Goal: Task Accomplishment & Management: Complete application form

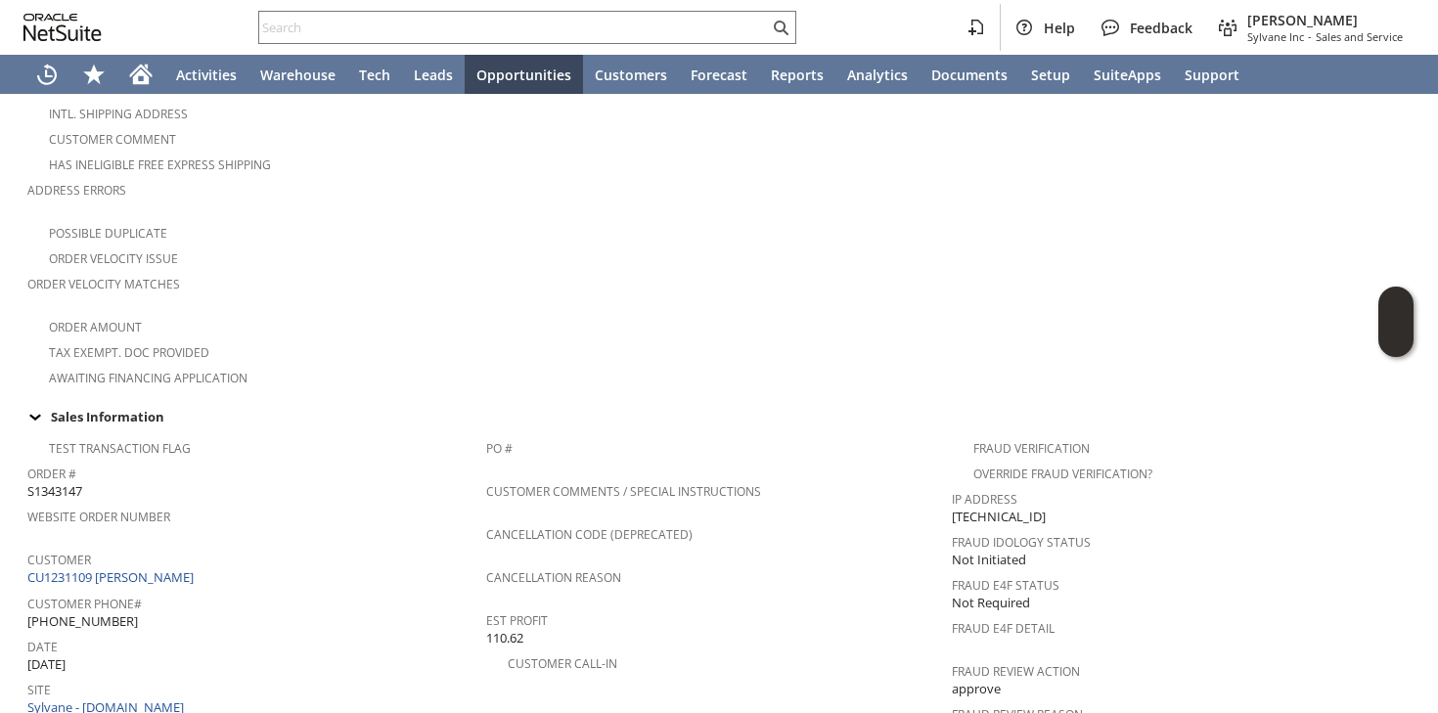
scroll to position [384, 0]
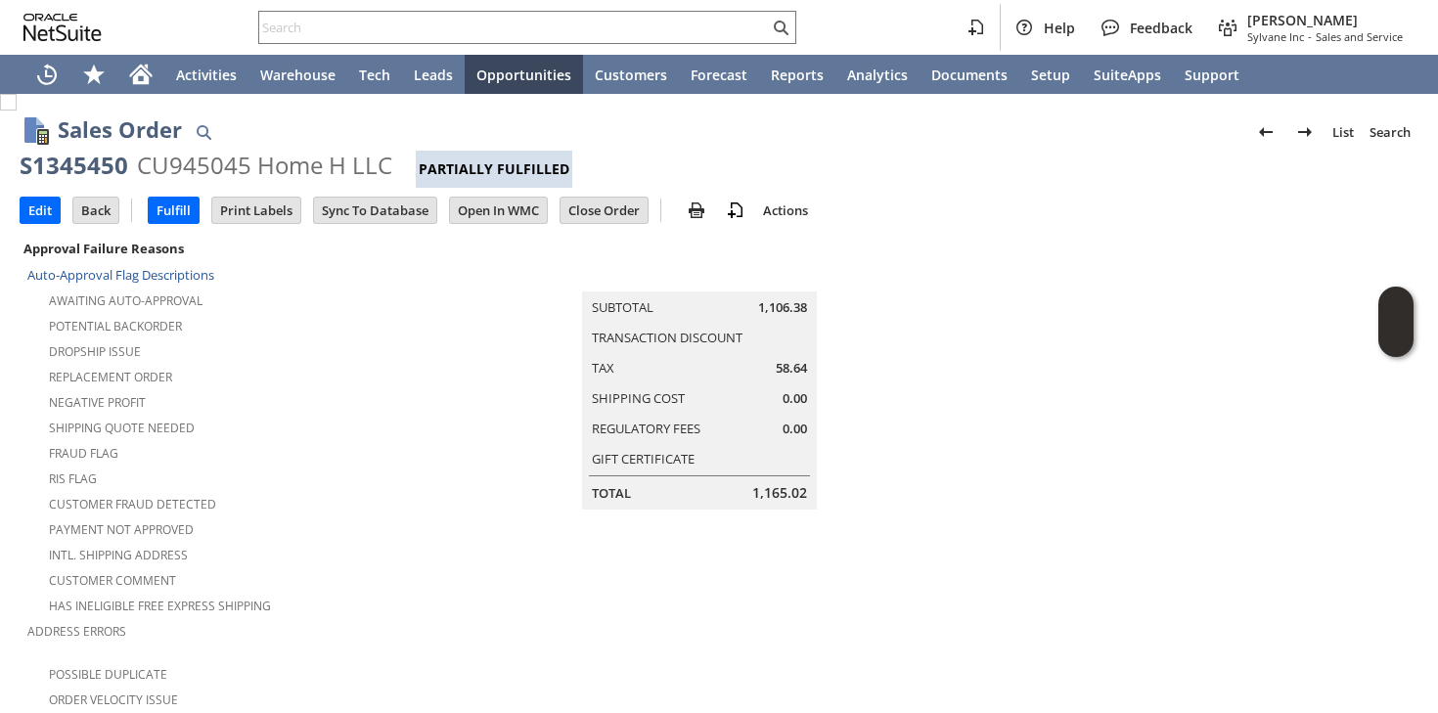
click at [152, 165] on div "CU945045 Home H LLC" at bounding box center [264, 165] width 255 height 31
copy div "CU945045"
click at [356, 20] on input "text" at bounding box center [514, 27] width 510 height 23
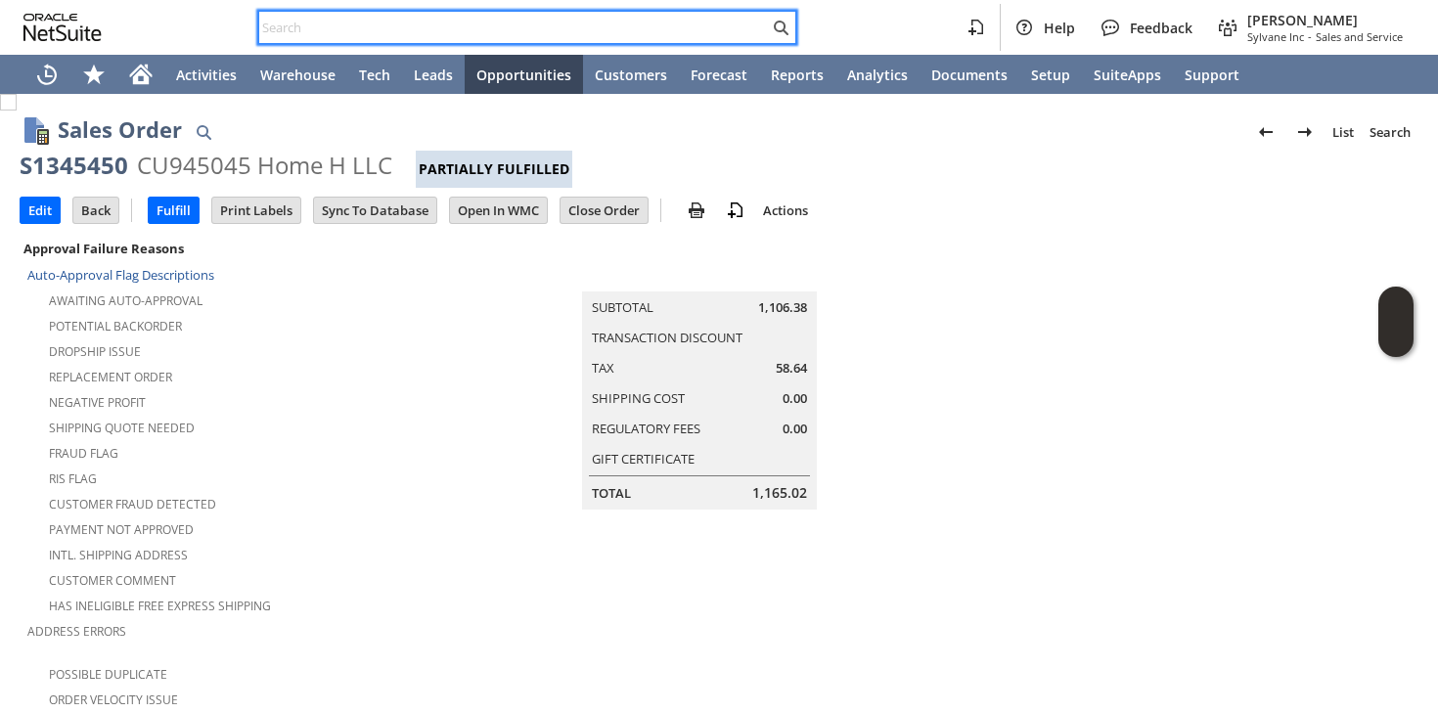
paste input "Roger_doger54@hotmail.com"
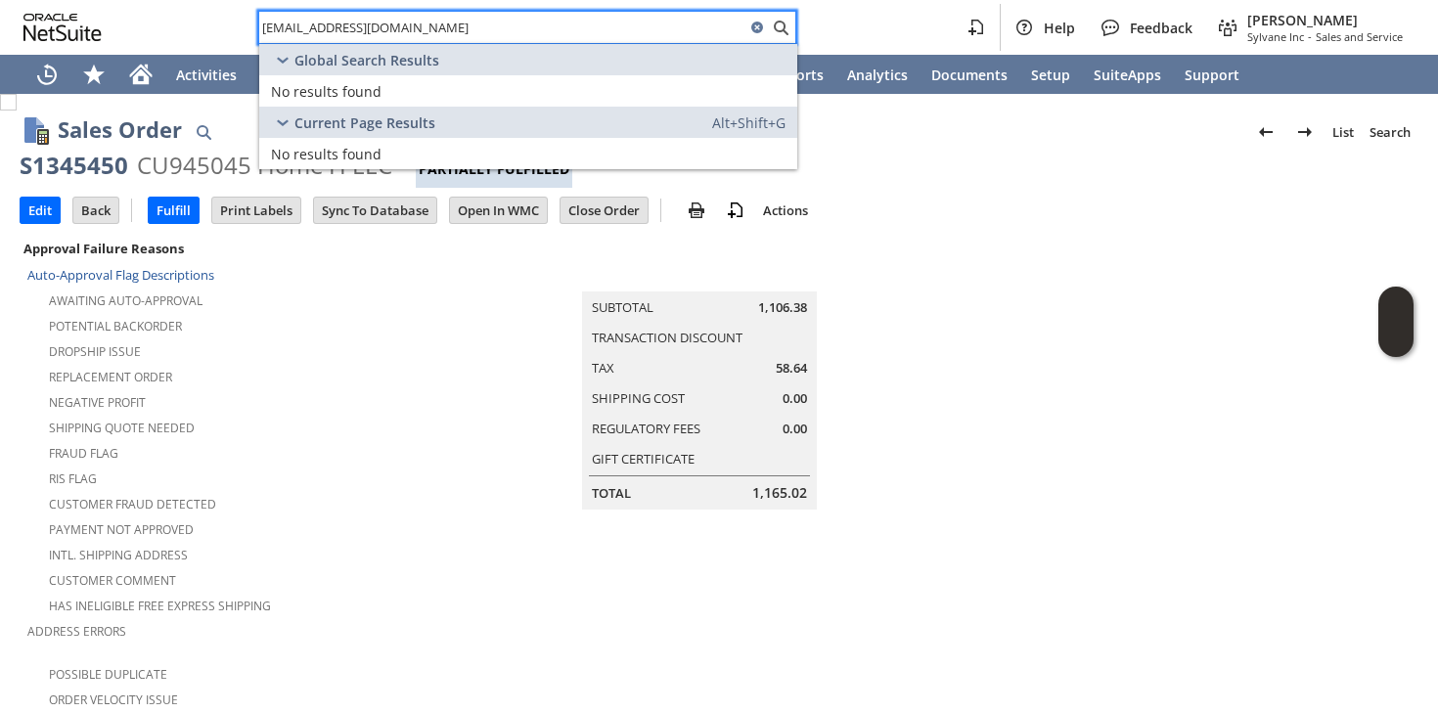
click at [495, 40] on div "Roger_doger54@hotmail.com" at bounding box center [527, 27] width 538 height 33
click at [501, 25] on input "Roger_doger54@hotmail.com" at bounding box center [514, 27] width 510 height 23
click at [501, 25] on input "Roger_doger54@hotmail.com" at bounding box center [502, 27] width 486 height 23
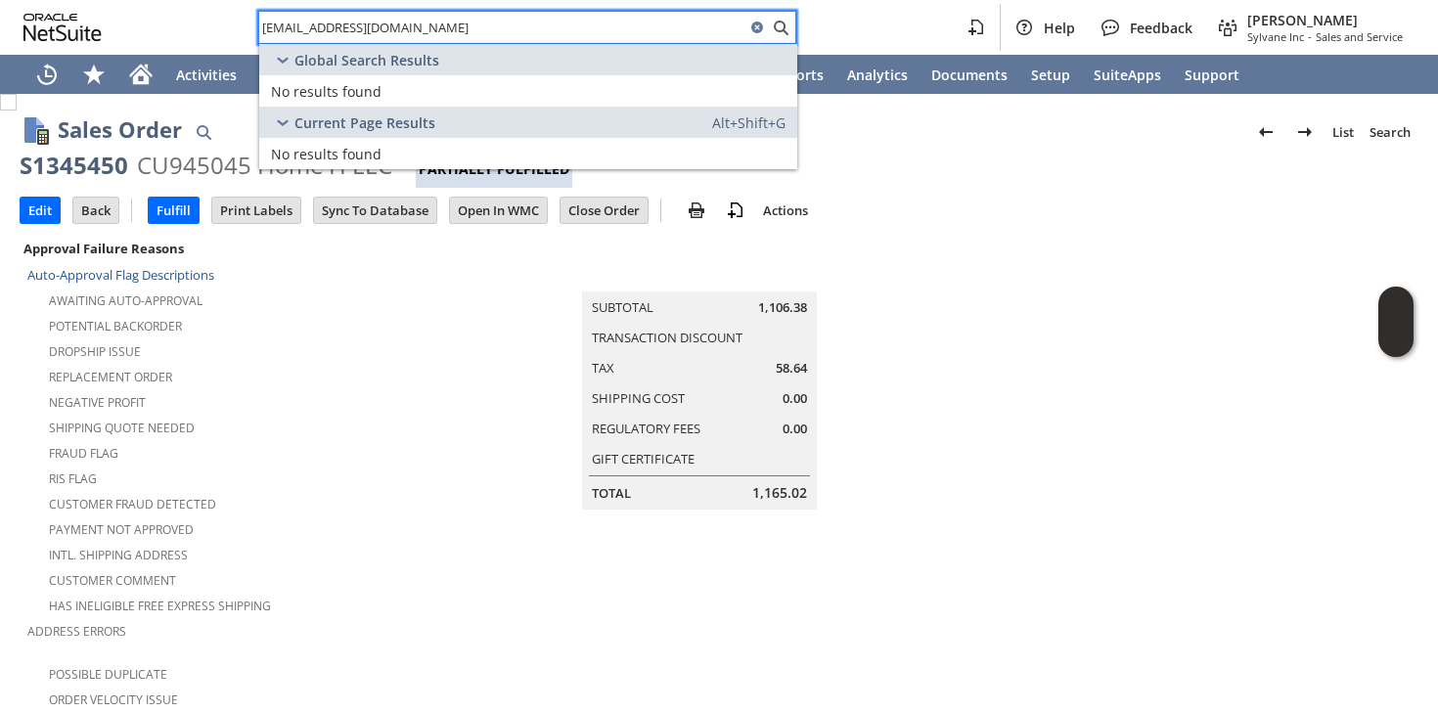
paste input "sldutch@g"
type input "sldutch@gmail.com"
